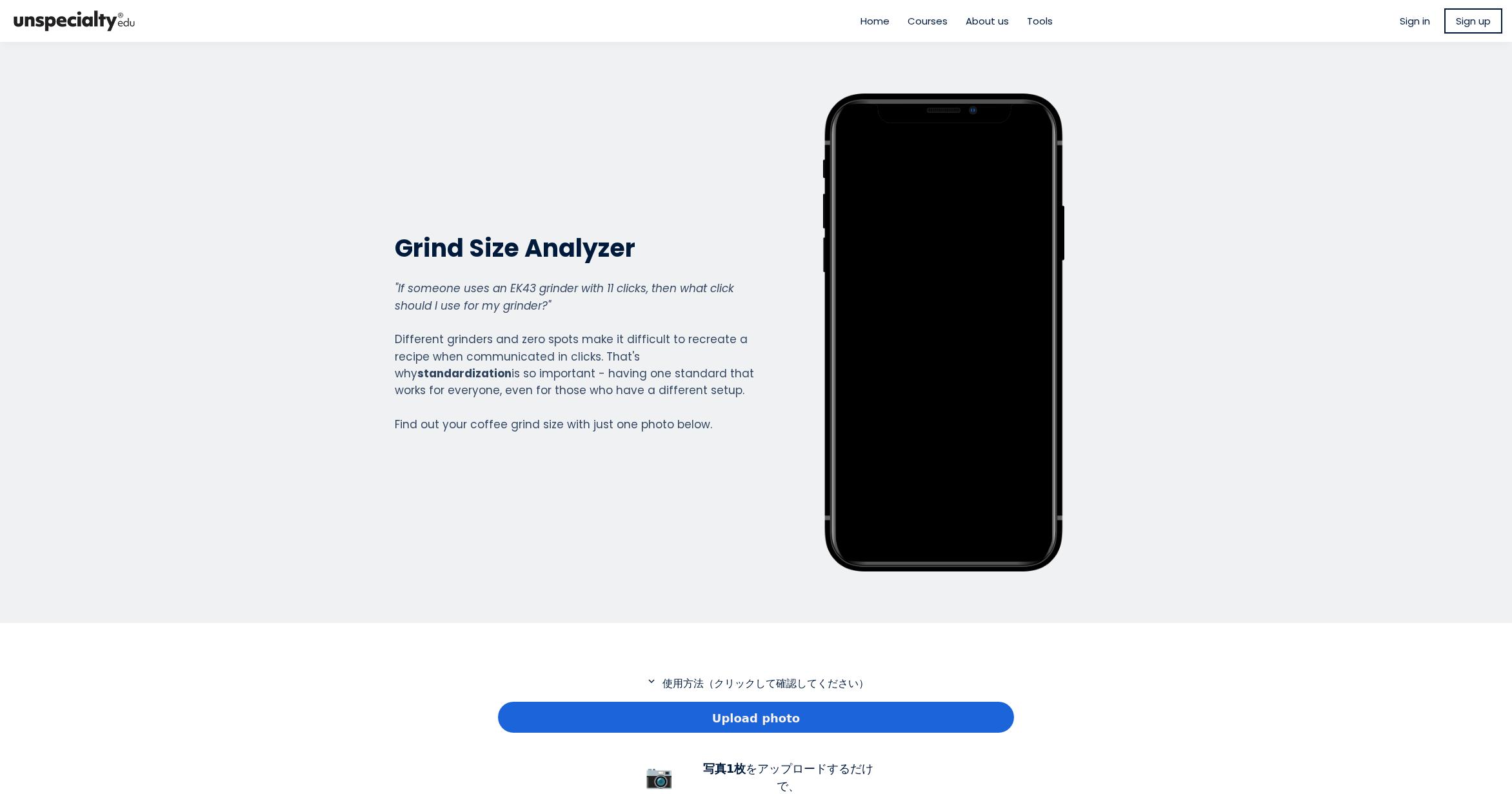
scroll to position [933, 516]
click at [691, 712] on div "Upload photo" at bounding box center [756, 717] width 516 height 31
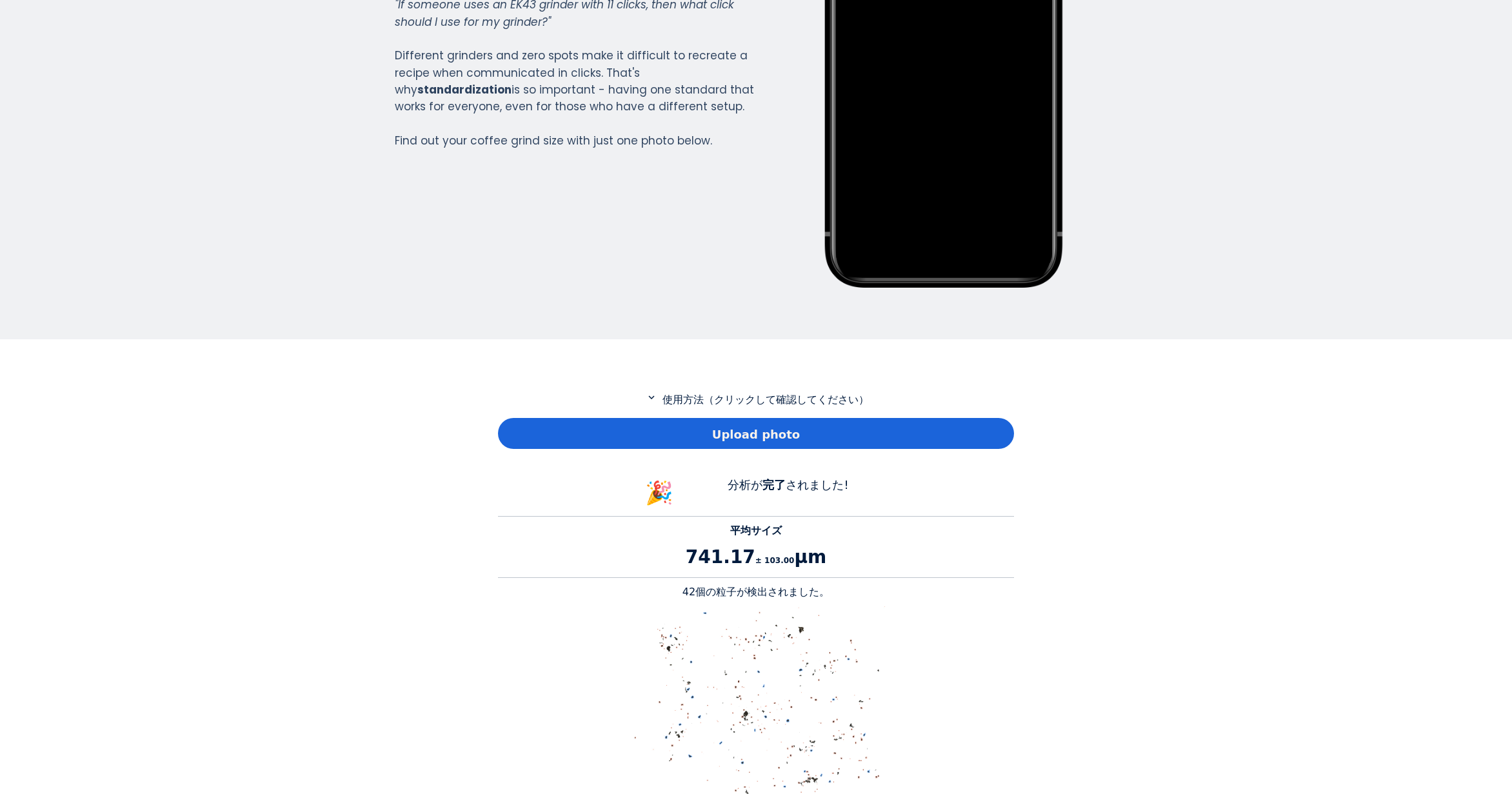
scroll to position [323, 0]
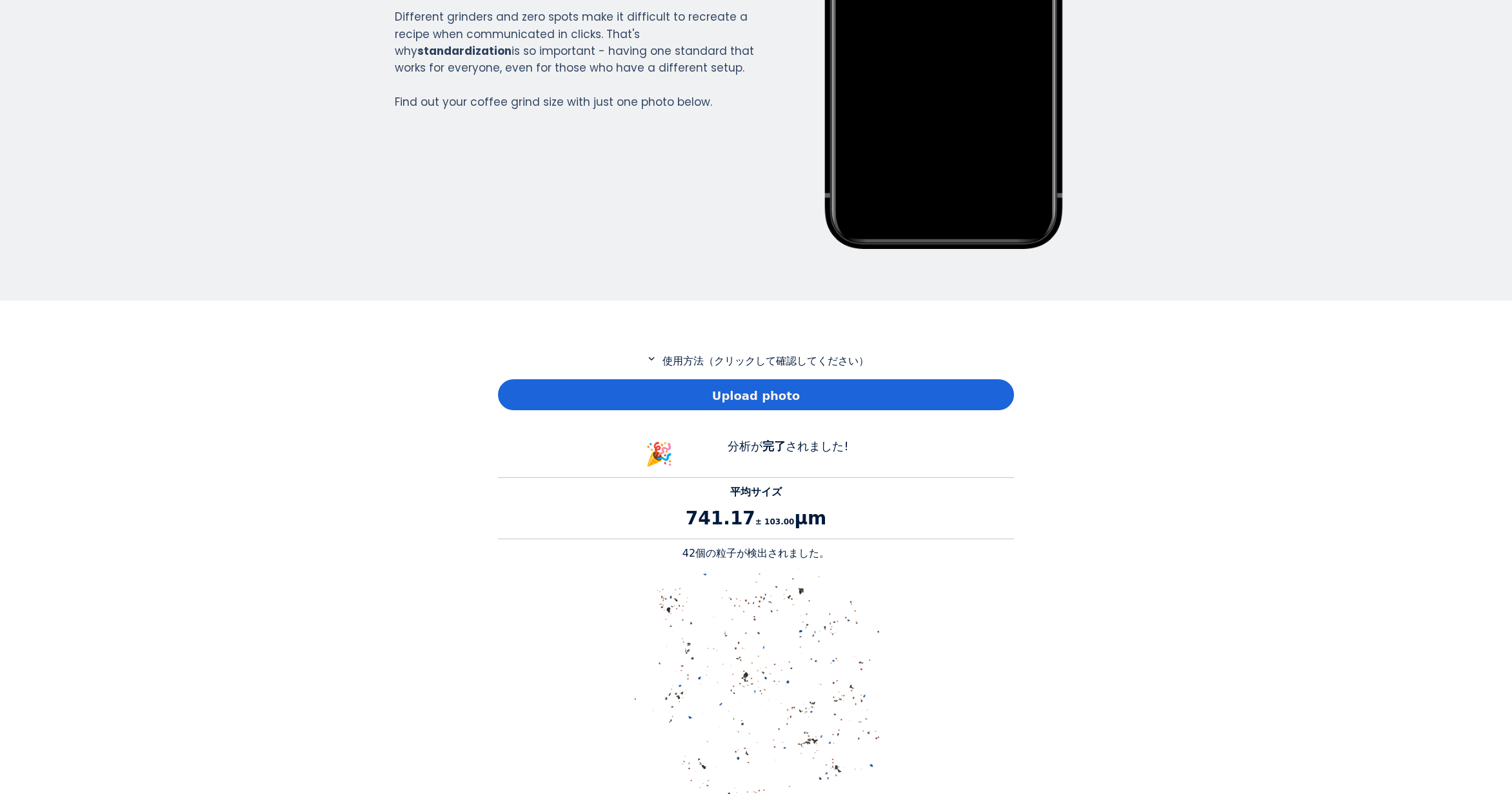
click at [696, 555] on p "42個の粒子が検出されました。" at bounding box center [756, 554] width 516 height 16
copy p "42"
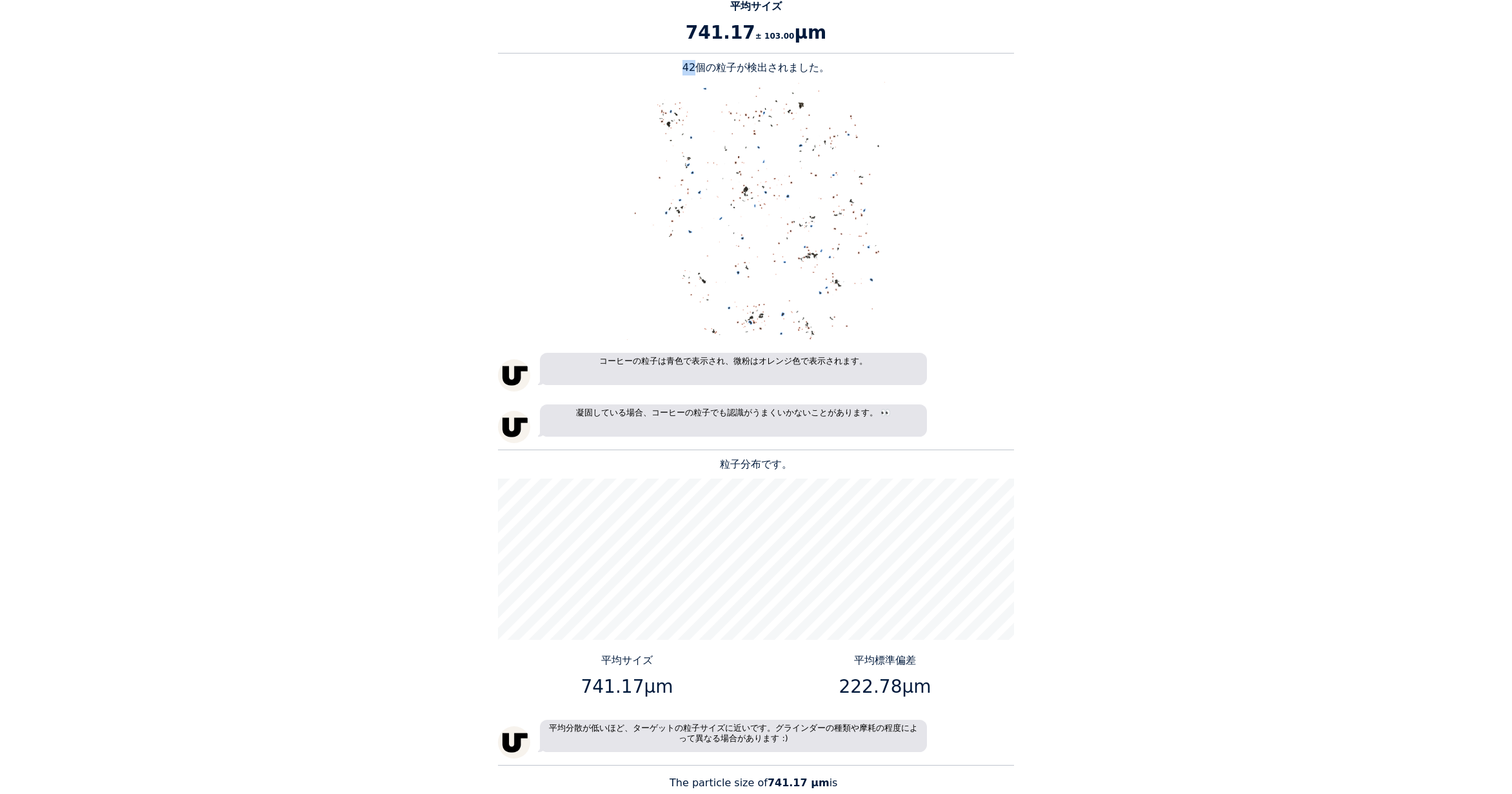
scroll to position [903, 0]
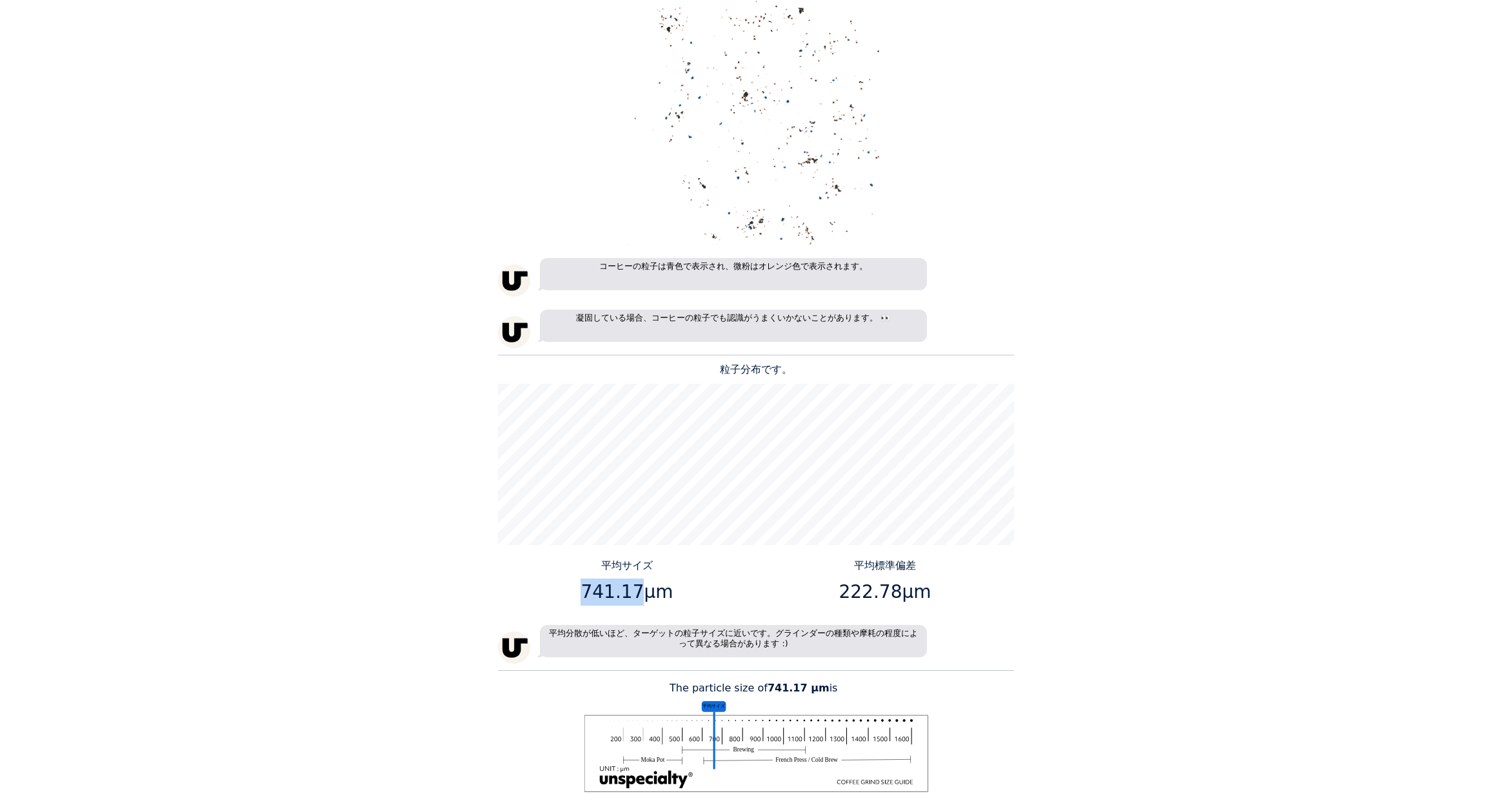
drag, startPoint x: 636, startPoint y: 589, endPoint x: 586, endPoint y: 591, distance: 50.0
click at [586, 591] on p "741.17μm" at bounding box center [627, 592] width 248 height 27
copy p "741.17"
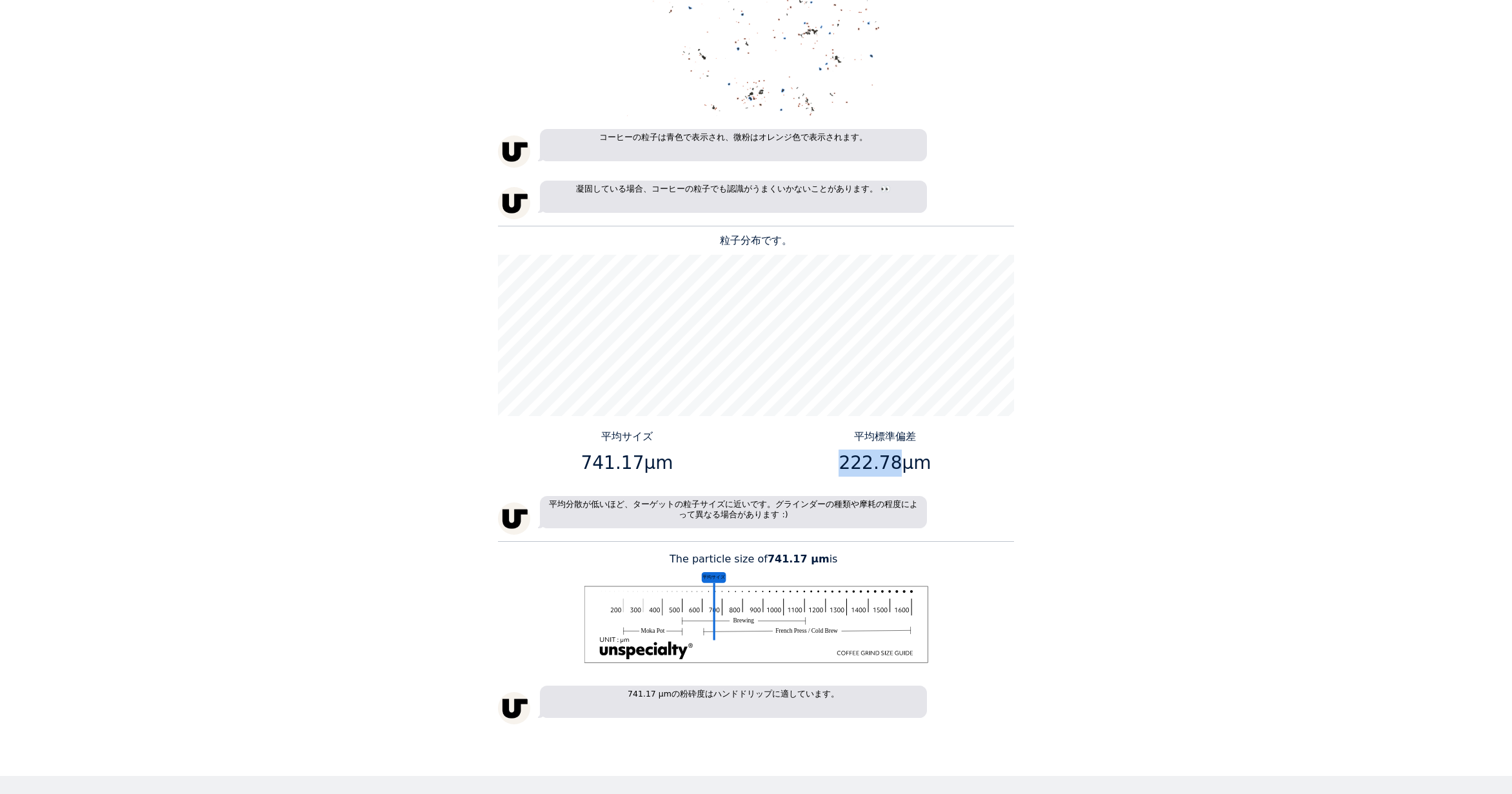
drag, startPoint x: 894, startPoint y: 464, endPoint x: 847, endPoint y: 464, distance: 47.0
click at [847, 464] on p "222.78μm" at bounding box center [885, 463] width 248 height 27
copy p "222.78"
